Goal: Information Seeking & Learning: Find specific page/section

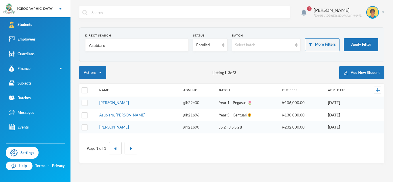
click at [100, 46] on input "Asubiaro" at bounding box center [136, 45] width 97 height 13
type input "amadi"
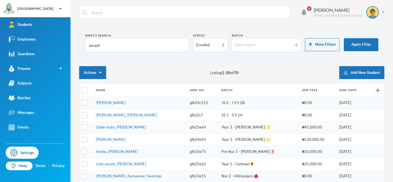
click at [114, 103] on link "[PERSON_NAME]" at bounding box center [111, 102] width 30 height 5
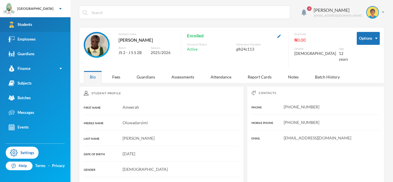
click at [49, 24] on link "Students" at bounding box center [35, 24] width 71 height 15
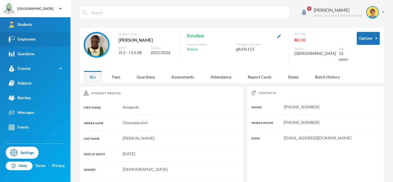
click at [36, 36] on link "Employees" at bounding box center [35, 39] width 71 height 15
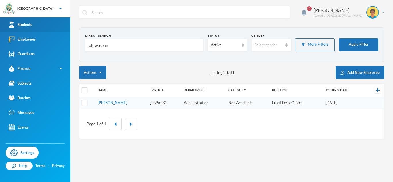
click at [32, 26] on div "Students" at bounding box center [21, 25] width 24 height 6
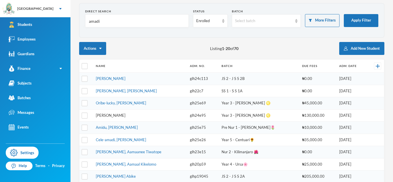
scroll to position [27, 0]
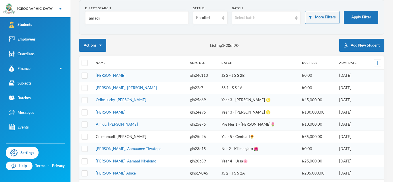
click at [115, 135] on link "Cele-amadi, [PERSON_NAME]" at bounding box center [121, 136] width 50 height 5
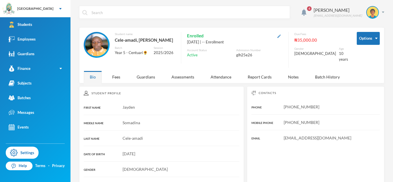
click at [281, 37] on img "button" at bounding box center [279, 36] width 3 height 3
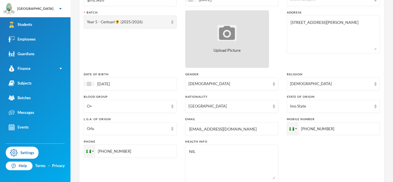
scroll to position [112, 0]
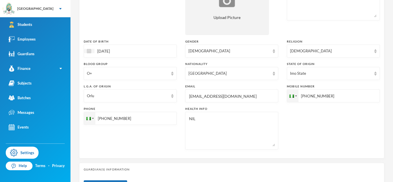
click at [332, 93] on input "[PHONE_NUMBER]" at bounding box center [333, 96] width 93 height 13
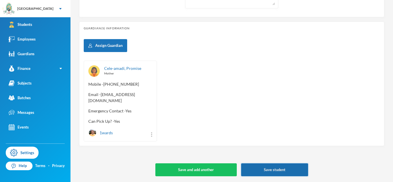
type input "[PHONE_NUMBER]"
click at [259, 166] on button "Save student" at bounding box center [274, 170] width 67 height 13
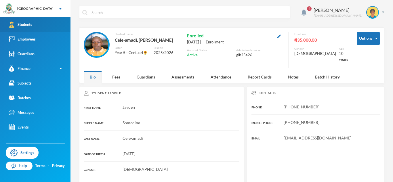
click at [43, 30] on link "Students" at bounding box center [35, 24] width 71 height 15
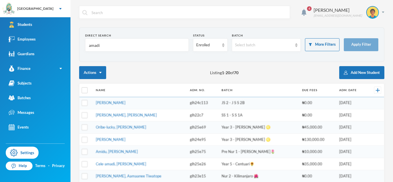
click at [96, 45] on input "amadi" at bounding box center [136, 45] width 97 height 13
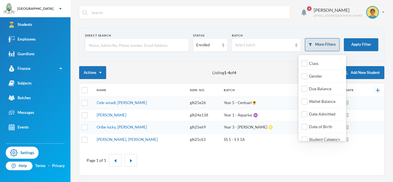
click at [320, 43] on button "More Filters" at bounding box center [322, 44] width 35 height 13
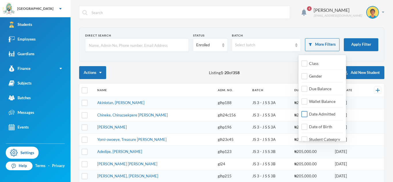
click at [311, 111] on label "Date Admitted" at bounding box center [320, 114] width 36 height 6
click at [308, 111] on input "Date Admitted" at bounding box center [305, 114] width 6 height 6
checkbox input "true"
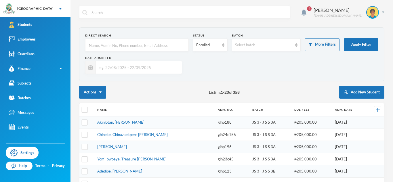
click at [145, 62] on input "text" at bounding box center [137, 67] width 83 height 13
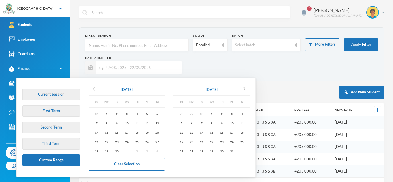
click at [94, 90] on icon "chevron_left" at bounding box center [93, 89] width 7 height 7
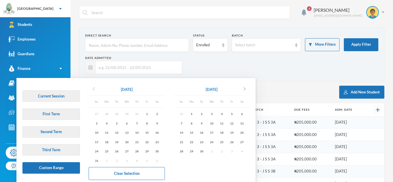
click at [94, 90] on icon "chevron_left" at bounding box center [93, 89] width 7 height 7
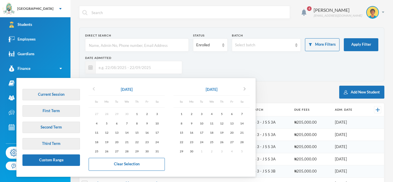
click at [94, 90] on icon "chevron_left" at bounding box center [93, 89] width 7 height 7
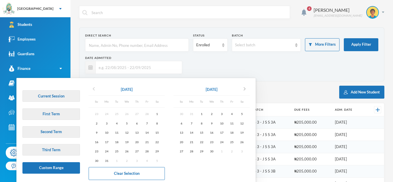
click at [94, 90] on icon "chevron_left" at bounding box center [93, 89] width 7 height 7
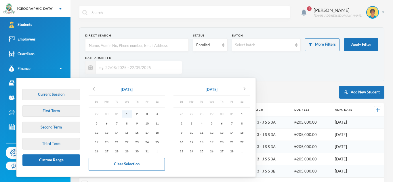
click at [126, 113] on div "1" at bounding box center [127, 114] width 10 height 7
click at [248, 88] on icon "chevron_right" at bounding box center [244, 89] width 7 height 7
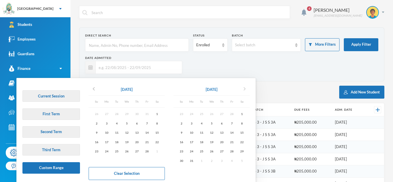
click at [248, 88] on icon "chevron_right" at bounding box center [244, 89] width 7 height 7
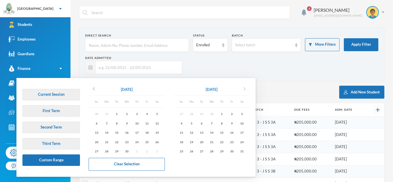
click at [248, 88] on icon "chevron_right" at bounding box center [244, 89] width 7 height 7
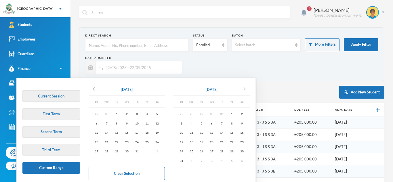
click at [248, 88] on icon "chevron_right" at bounding box center [244, 89] width 7 height 7
click at [202, 153] on div "30" at bounding box center [202, 151] width 10 height 7
type input "[DATE] - [DATE]"
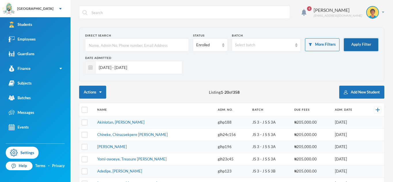
click at [367, 49] on button "Apply Filter" at bounding box center [361, 44] width 35 height 13
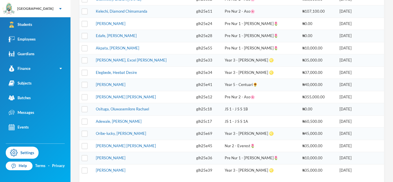
scroll to position [215, 0]
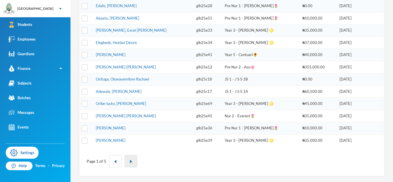
click at [134, 160] on button "button" at bounding box center [131, 161] width 13 height 12
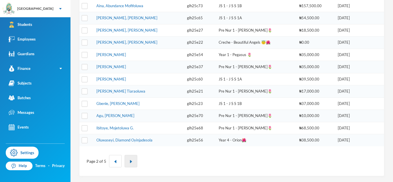
click at [127, 164] on button "button" at bounding box center [131, 161] width 13 height 12
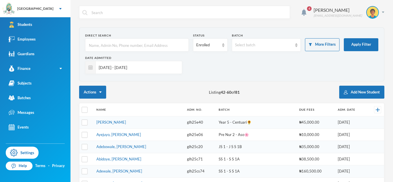
scroll to position [202, 0]
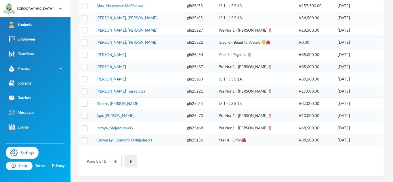
click at [130, 165] on button "button" at bounding box center [131, 161] width 13 height 12
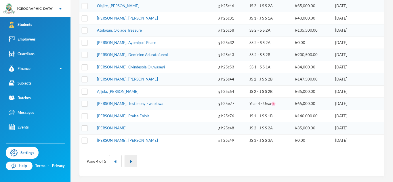
scroll to position [215, 0]
click at [132, 163] on button "button" at bounding box center [131, 161] width 13 height 12
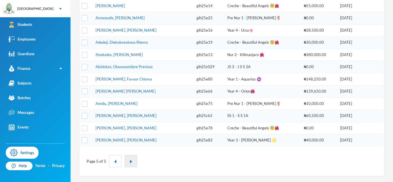
scroll to position [0, 0]
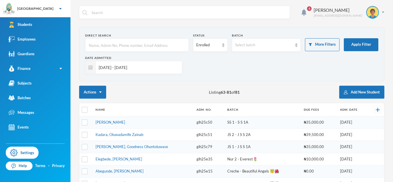
click at [114, 144] on td "[PERSON_NAME], Goodness Ohuntoluwase" at bounding box center [143, 147] width 101 height 12
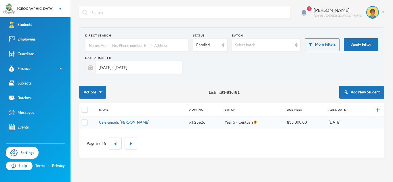
click at [153, 64] on input "[DATE] - [DATE]" at bounding box center [137, 67] width 83 height 13
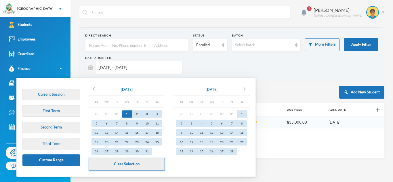
click at [121, 168] on button "Clear Selection" at bounding box center [127, 164] width 76 height 13
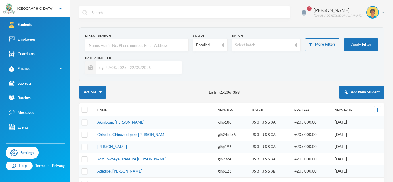
click at [100, 50] on input "text" at bounding box center [136, 45] width 97 height 13
click at [149, 44] on input "text" at bounding box center [136, 45] width 97 height 13
click at [153, 66] on input "text" at bounding box center [137, 67] width 83 height 13
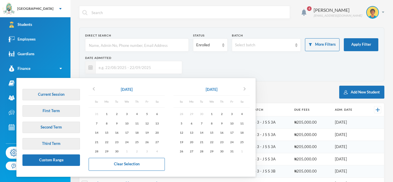
click at [153, 66] on input "text" at bounding box center [137, 67] width 83 height 13
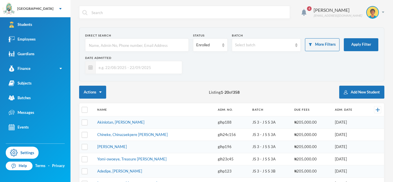
click at [132, 43] on input "text" at bounding box center [136, 45] width 97 height 13
click at [125, 42] on input "text" at bounding box center [136, 45] width 97 height 13
click at [125, 46] on input "text" at bounding box center [136, 45] width 97 height 13
type input "c"
type input "[PERSON_NAME]"
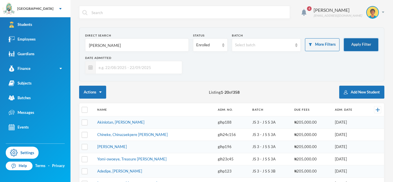
click at [359, 42] on button "Apply Filter" at bounding box center [361, 44] width 35 height 13
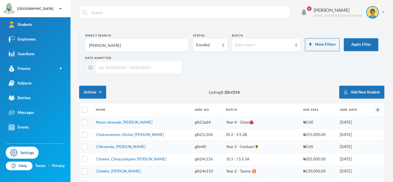
click at [112, 67] on input "text" at bounding box center [137, 67] width 83 height 13
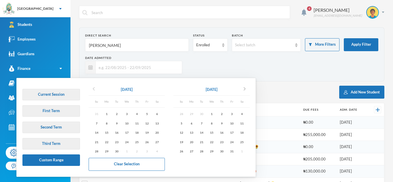
click at [96, 93] on button "chevron_left" at bounding box center [94, 89] width 10 height 9
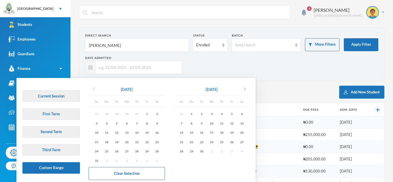
click at [96, 93] on button "chevron_left" at bounding box center [94, 89] width 10 height 9
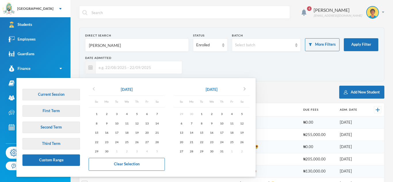
click at [96, 93] on button "chevron_left" at bounding box center [94, 89] width 10 height 9
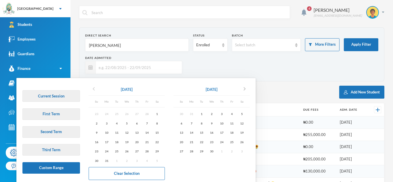
click at [96, 93] on button "chevron_left" at bounding box center [94, 89] width 10 height 9
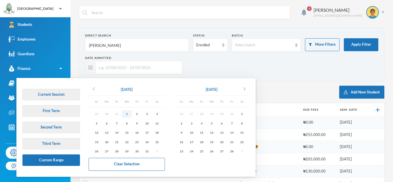
click at [130, 115] on div "1" at bounding box center [127, 114] width 10 height 7
click at [248, 89] on icon "chevron_right" at bounding box center [244, 89] width 7 height 7
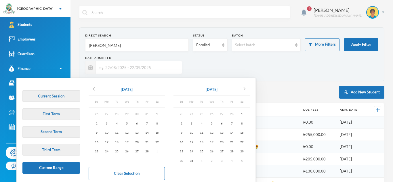
click at [248, 89] on icon "chevron_right" at bounding box center [244, 89] width 7 height 7
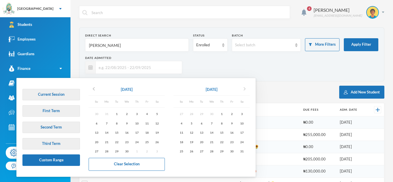
click at [248, 89] on icon "chevron_right" at bounding box center [244, 89] width 7 height 7
click at [245, 86] on icon "chevron_right" at bounding box center [244, 89] width 7 height 7
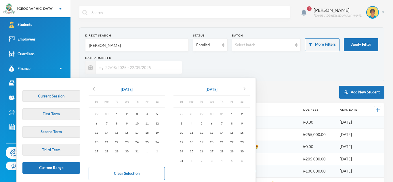
click at [245, 90] on icon "chevron_right" at bounding box center [244, 89] width 7 height 7
click at [203, 153] on div "30" at bounding box center [202, 151] width 10 height 7
type input "[DATE] - [DATE]"
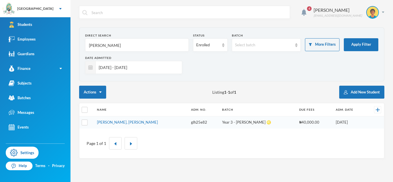
click at [98, 44] on input "[PERSON_NAME]" at bounding box center [136, 45] width 97 height 13
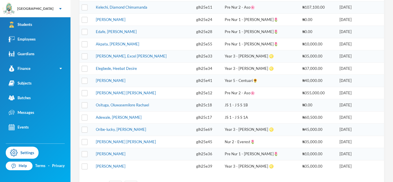
scroll to position [196, 0]
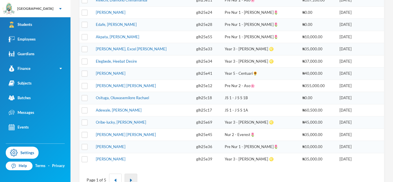
click at [132, 175] on button "button" at bounding box center [131, 180] width 13 height 12
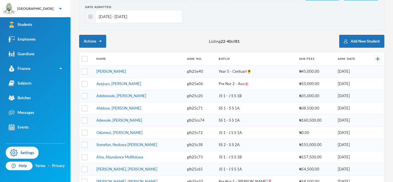
scroll to position [202, 0]
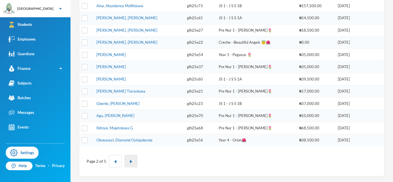
click at [133, 162] on button "button" at bounding box center [131, 161] width 13 height 12
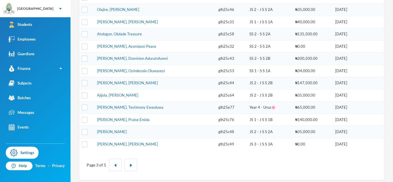
scroll to position [212, 0]
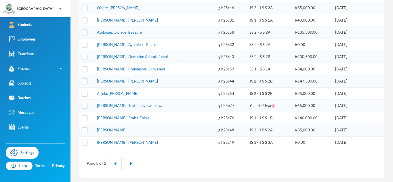
click at [139, 167] on div "Page 3 of 5" at bounding box center [232, 163] width 296 height 21
click at [133, 164] on button "button" at bounding box center [131, 163] width 13 height 12
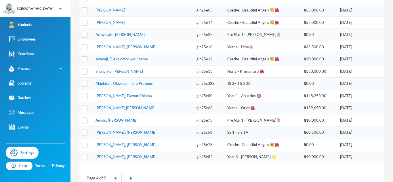
scroll to position [186, 0]
click at [106, 157] on link "[PERSON_NAME], [PERSON_NAME]" at bounding box center [126, 156] width 61 height 5
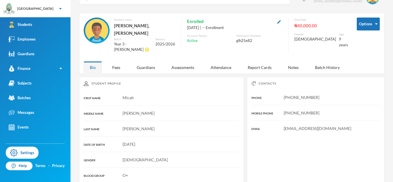
scroll to position [8, 0]
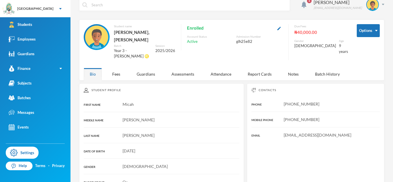
click at [283, 26] on button "button" at bounding box center [279, 28] width 7 height 7
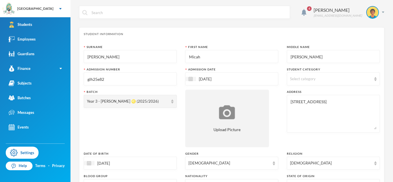
click at [149, 78] on input "glh25e82" at bounding box center [130, 79] width 87 height 13
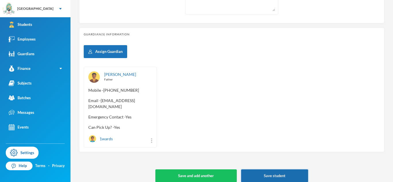
type input "glh25e81"
click at [268, 170] on button "Save student" at bounding box center [274, 176] width 67 height 13
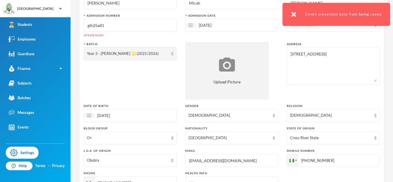
scroll to position [0, 0]
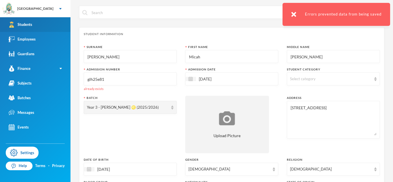
click at [53, 30] on link "Students" at bounding box center [35, 24] width 71 height 15
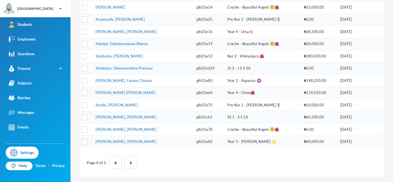
scroll to position [202, 0]
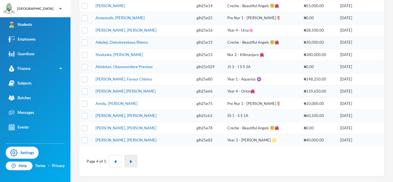
click at [130, 160] on img "button" at bounding box center [130, 161] width 3 height 3
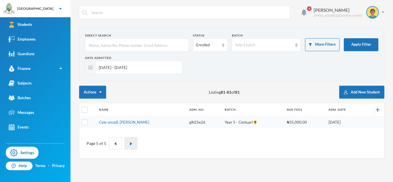
scroll to position [0, 0]
click at [113, 140] on button "button" at bounding box center [115, 143] width 13 height 12
click at [109, 141] on button "button" at bounding box center [115, 143] width 13 height 12
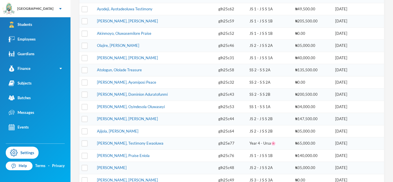
scroll to position [215, 0]
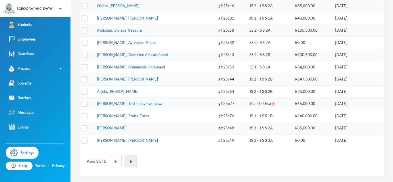
click at [131, 159] on button "button" at bounding box center [131, 161] width 13 height 12
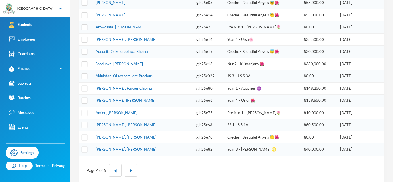
scroll to position [202, 0]
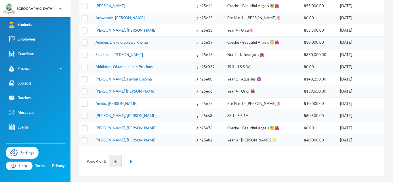
click at [117, 156] on button "button" at bounding box center [115, 161] width 13 height 12
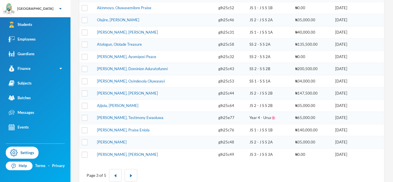
scroll to position [215, 0]
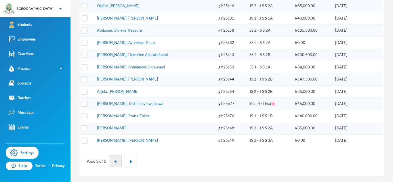
click at [115, 161] on img "button" at bounding box center [115, 161] width 3 height 3
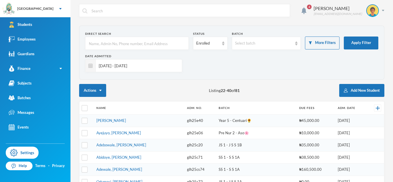
scroll to position [0, 0]
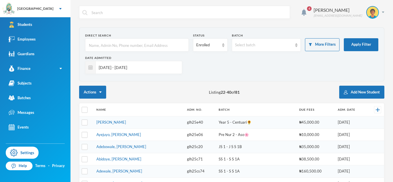
click at [120, 49] on input "text" at bounding box center [136, 45] width 97 height 13
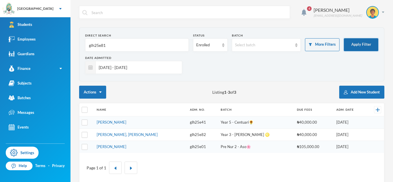
click at [364, 44] on button "Apply Filter" at bounding box center [361, 44] width 35 height 13
click at [102, 45] on input "glh25e81" at bounding box center [136, 45] width 97 height 13
type input "glh25c81"
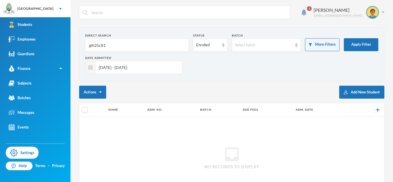
click at [93, 45] on input "glh25c81" at bounding box center [136, 45] width 97 height 13
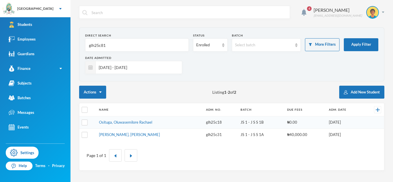
click at [93, 45] on input "glh25c81" at bounding box center [136, 45] width 97 height 13
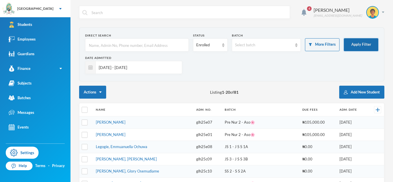
click at [360, 50] on button "Apply Filter" at bounding box center [361, 44] width 35 height 13
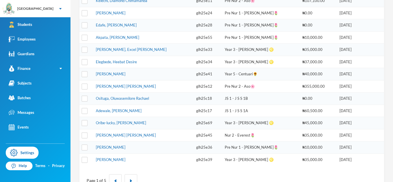
scroll to position [215, 0]
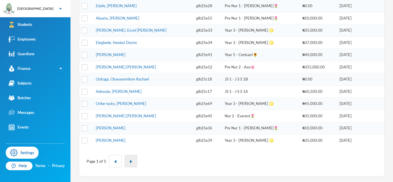
click at [132, 164] on button "button" at bounding box center [131, 161] width 13 height 12
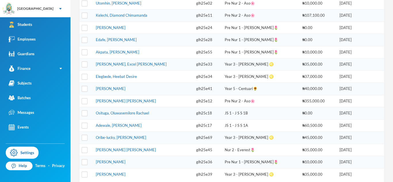
scroll to position [202, 0]
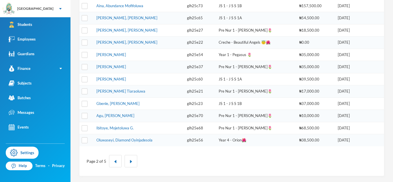
click at [131, 173] on div "Page 2 of 5" at bounding box center [231, 162] width 305 height 30
click at [128, 164] on button "button" at bounding box center [131, 161] width 13 height 12
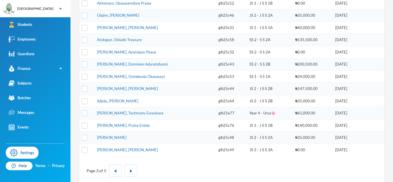
scroll to position [215, 0]
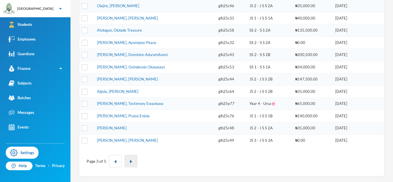
click at [135, 159] on button "button" at bounding box center [131, 161] width 13 height 12
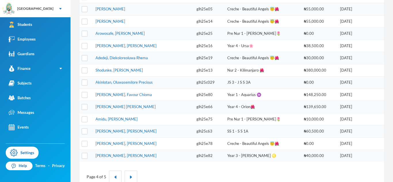
scroll to position [202, 0]
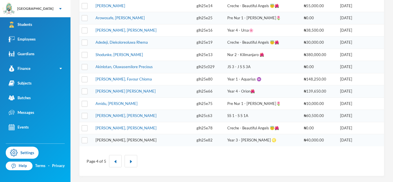
click at [101, 140] on link "[PERSON_NAME], [PERSON_NAME]" at bounding box center [126, 140] width 61 height 5
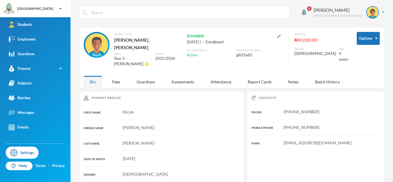
click at [281, 37] on img "button" at bounding box center [279, 36] width 3 height 3
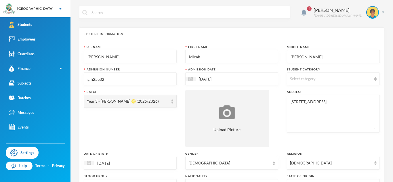
click at [164, 80] on input "glh25e82" at bounding box center [130, 79] width 87 height 13
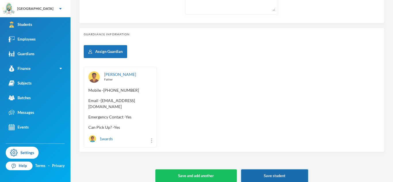
type input "glh25e81"
click at [276, 176] on button "Save student" at bounding box center [274, 176] width 67 height 13
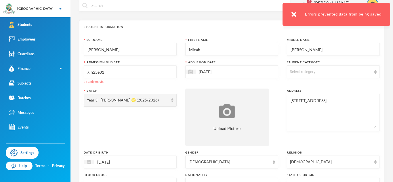
scroll to position [0, 0]
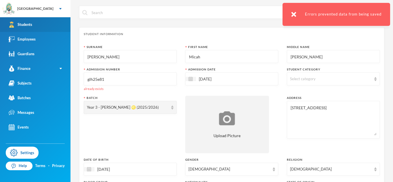
click at [35, 26] on link "Students" at bounding box center [35, 24] width 71 height 15
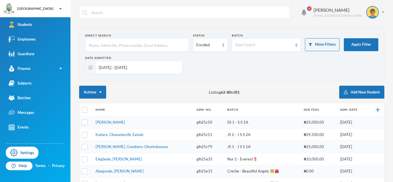
click at [141, 41] on input "text" at bounding box center [136, 45] width 97 height 13
type input "glh25e81"
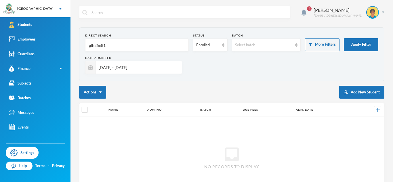
click at [98, 45] on input "glh25e81" at bounding box center [136, 45] width 97 height 13
click at [151, 64] on input "[DATE] - [DATE]" at bounding box center [137, 67] width 83 height 13
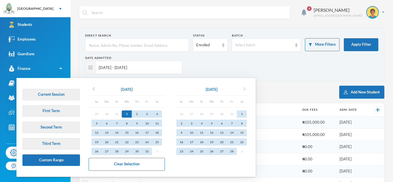
click at [247, 91] on icon "chevron_right" at bounding box center [244, 89] width 7 height 7
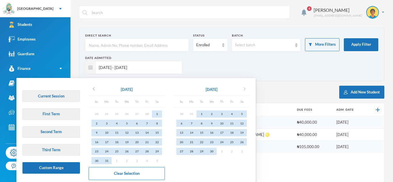
click at [247, 91] on icon "chevron_right" at bounding box center [244, 89] width 7 height 7
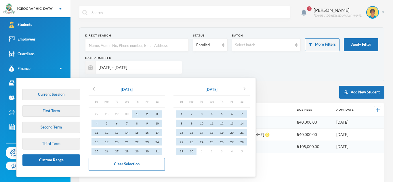
click at [247, 91] on icon "chevron_right" at bounding box center [244, 89] width 7 height 7
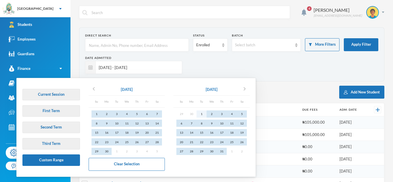
click at [202, 113] on div "1" at bounding box center [202, 114] width 10 height 7
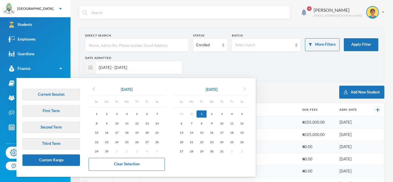
click at [248, 87] on icon "chevron_right" at bounding box center [244, 89] width 7 height 7
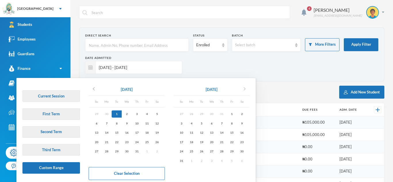
click at [248, 87] on icon "chevron_right" at bounding box center [244, 89] width 7 height 7
click at [205, 151] on div "30" at bounding box center [202, 151] width 10 height 7
type input "[DATE] - [DATE]"
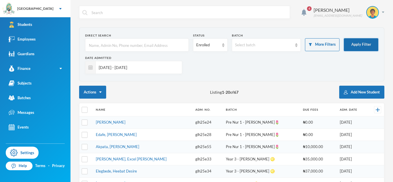
click at [350, 39] on button "Apply Filter" at bounding box center [361, 44] width 35 height 13
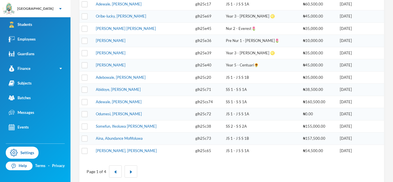
scroll to position [215, 0]
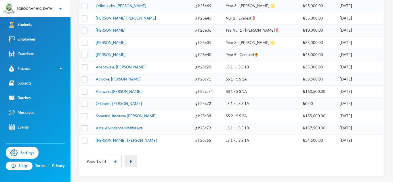
click at [131, 160] on button "button" at bounding box center [131, 161] width 13 height 12
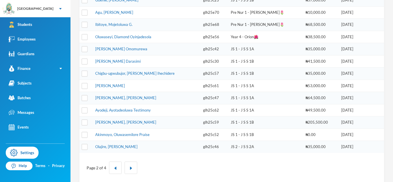
scroll to position [202, 0]
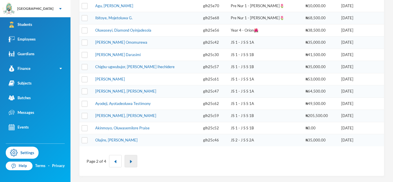
click at [131, 165] on button "button" at bounding box center [131, 161] width 13 height 12
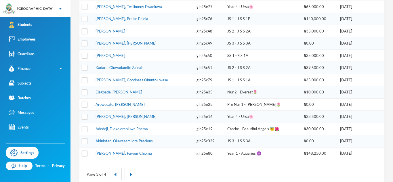
scroll to position [202, 0]
click at [130, 171] on button "button" at bounding box center [131, 174] width 13 height 12
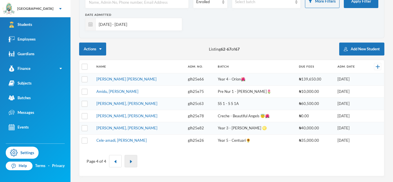
scroll to position [43, 0]
click at [223, 5] on div "Enrolled" at bounding box center [210, 1] width 35 height 13
click at [211, 31] on span "Dropped" at bounding box center [204, 33] width 16 height 5
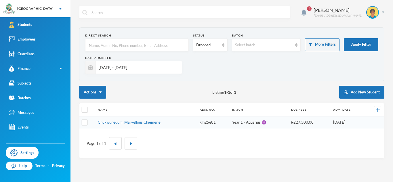
scroll to position [0, 0]
click at [149, 70] on input "[DATE] - [DATE]" at bounding box center [137, 67] width 83 height 13
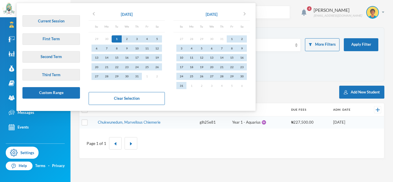
click at [139, 160] on div "4 [PERSON_NAME] [EMAIL_ADDRESS][DOMAIN_NAME] Direct Search Status Dropped Batch…" at bounding box center [232, 91] width 323 height 182
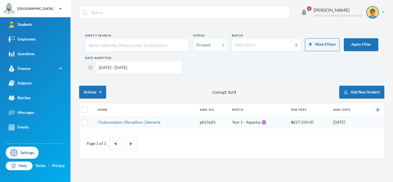
click at [201, 42] on div "Dropped" at bounding box center [207, 45] width 23 height 6
click at [202, 59] on span "Enrolled" at bounding box center [203, 58] width 15 height 5
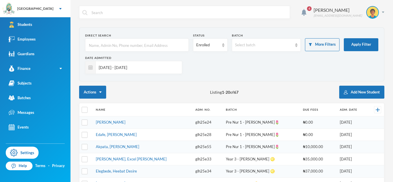
click at [172, 68] on input "[DATE] - [DATE]" at bounding box center [137, 67] width 83 height 13
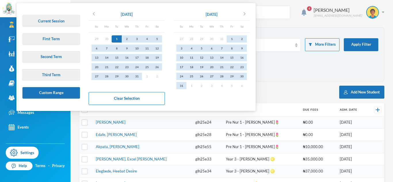
click at [280, 59] on div "Date Admitted [DATE] - [DATE]" at bounding box center [231, 67] width 293 height 22
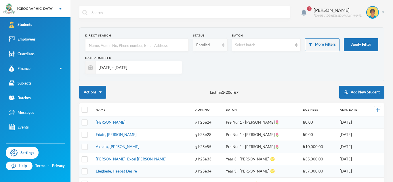
click at [196, 40] on div "Enrolled" at bounding box center [210, 45] width 35 height 13
click at [196, 77] on span "Dropped" at bounding box center [204, 76] width 16 height 5
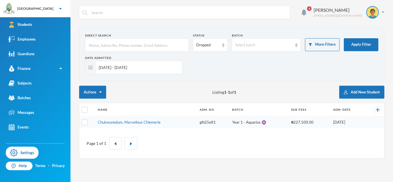
click at [189, 97] on div "Actions Listing 1 - 1 of 1 Add New Student" at bounding box center [231, 92] width 305 height 13
